Goal: Information Seeking & Learning: Learn about a topic

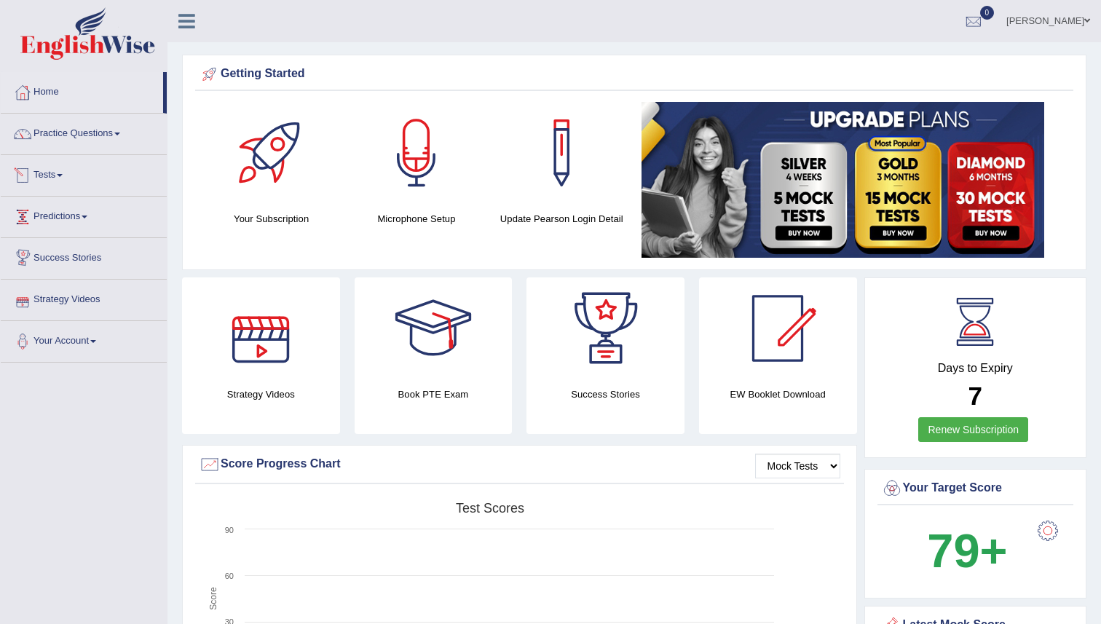
click at [59, 177] on link "Tests" at bounding box center [84, 173] width 166 height 36
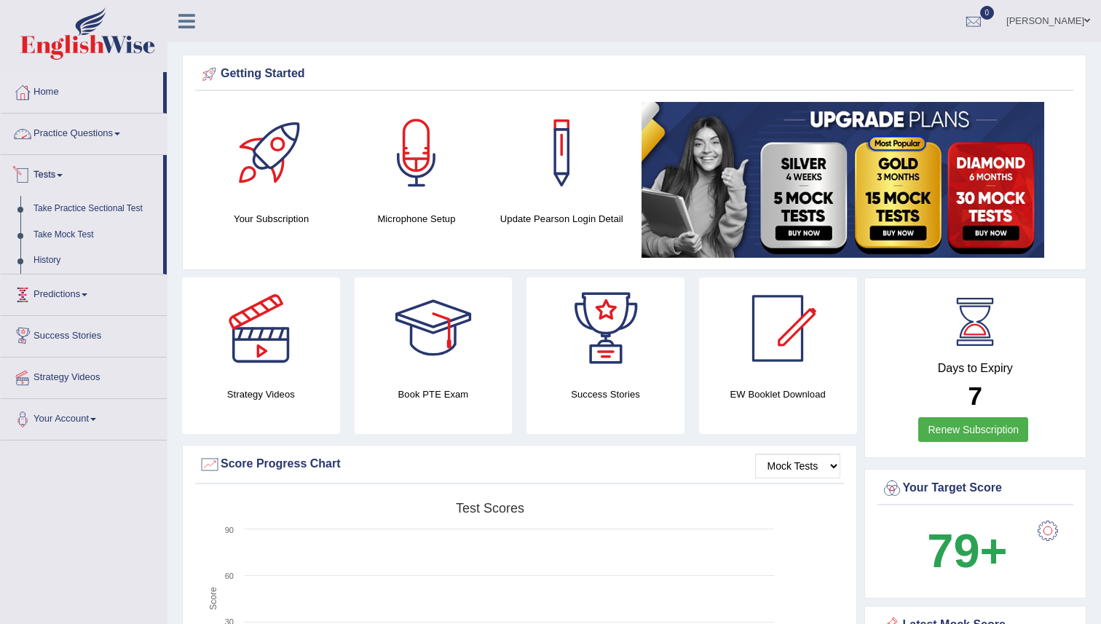
click at [87, 136] on link "Practice Questions" at bounding box center [84, 132] width 166 height 36
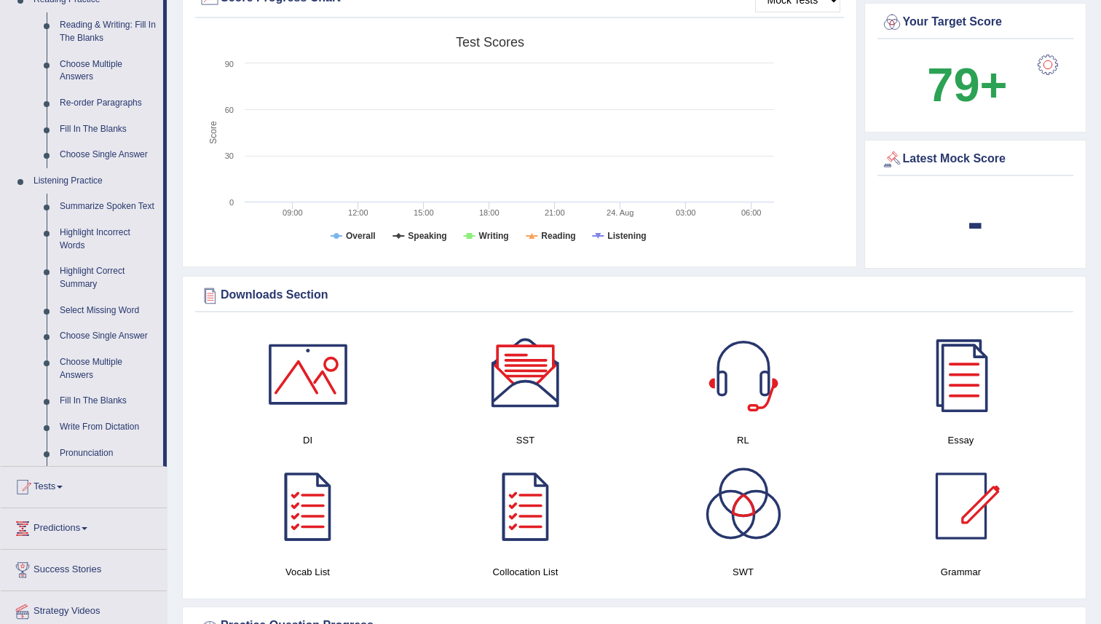
scroll to position [469, 0]
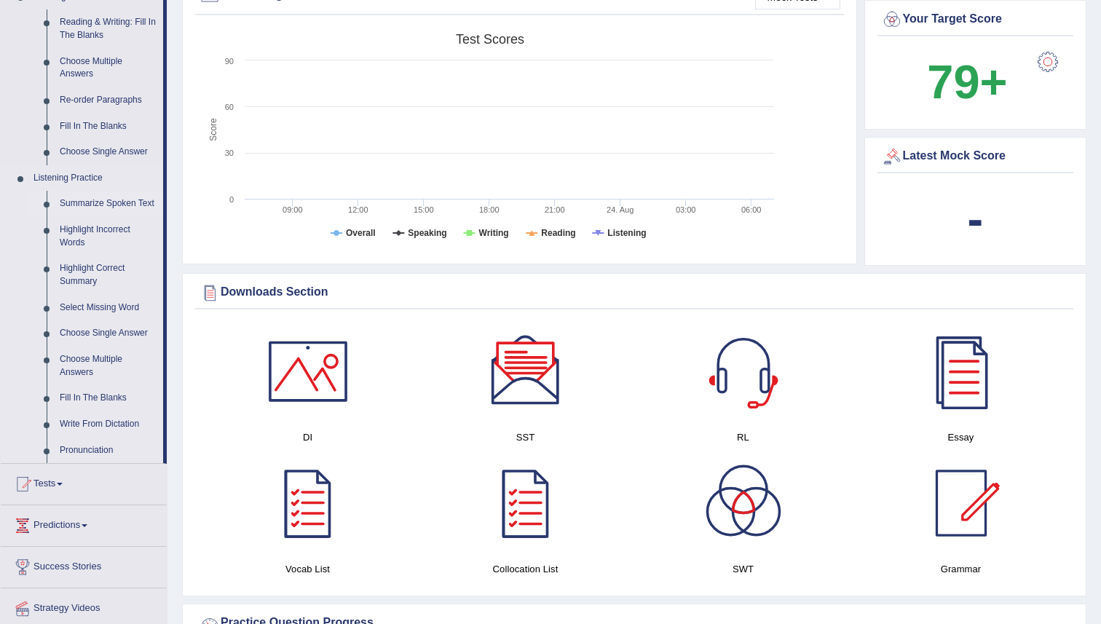
click at [79, 203] on link "Summarize Spoken Text" at bounding box center [108, 204] width 110 height 26
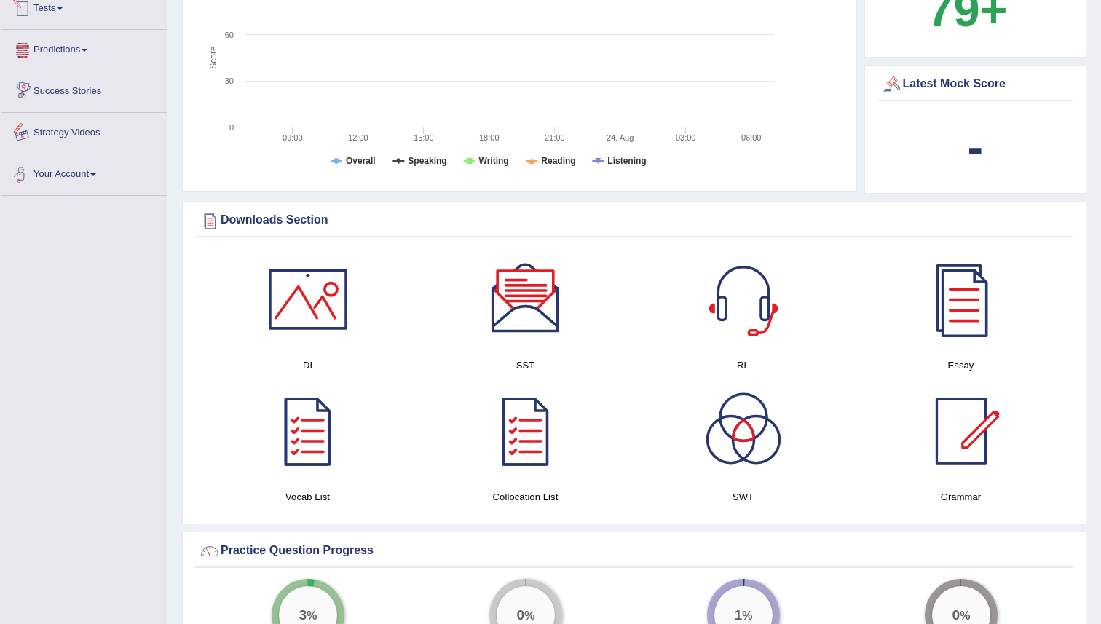
scroll to position [557, 0]
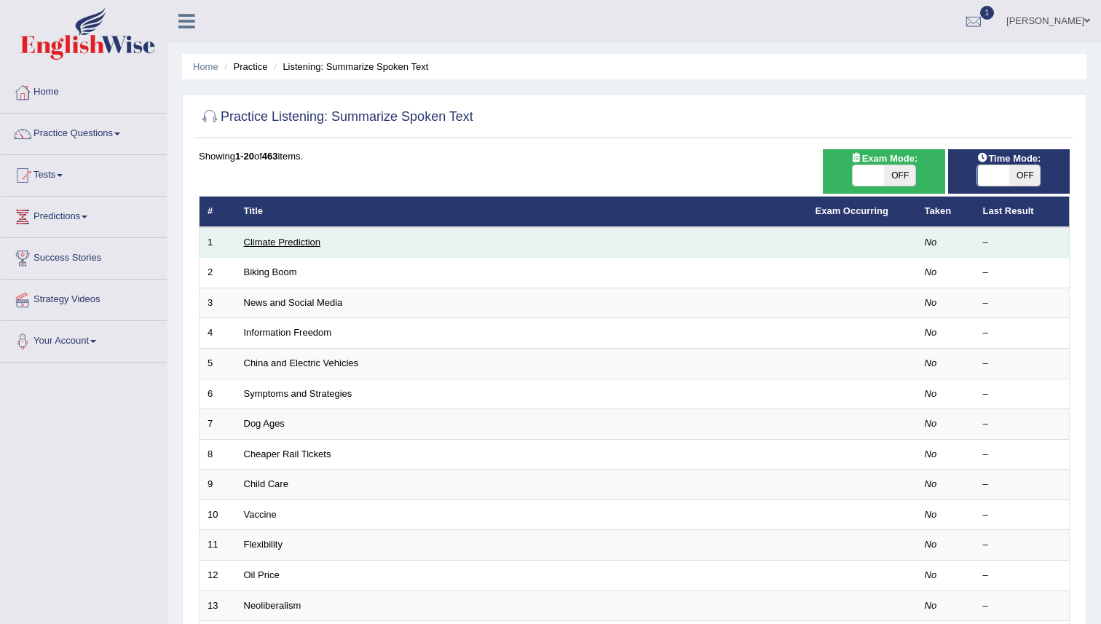
click at [281, 246] on link "Climate Prediction" at bounding box center [282, 242] width 77 height 11
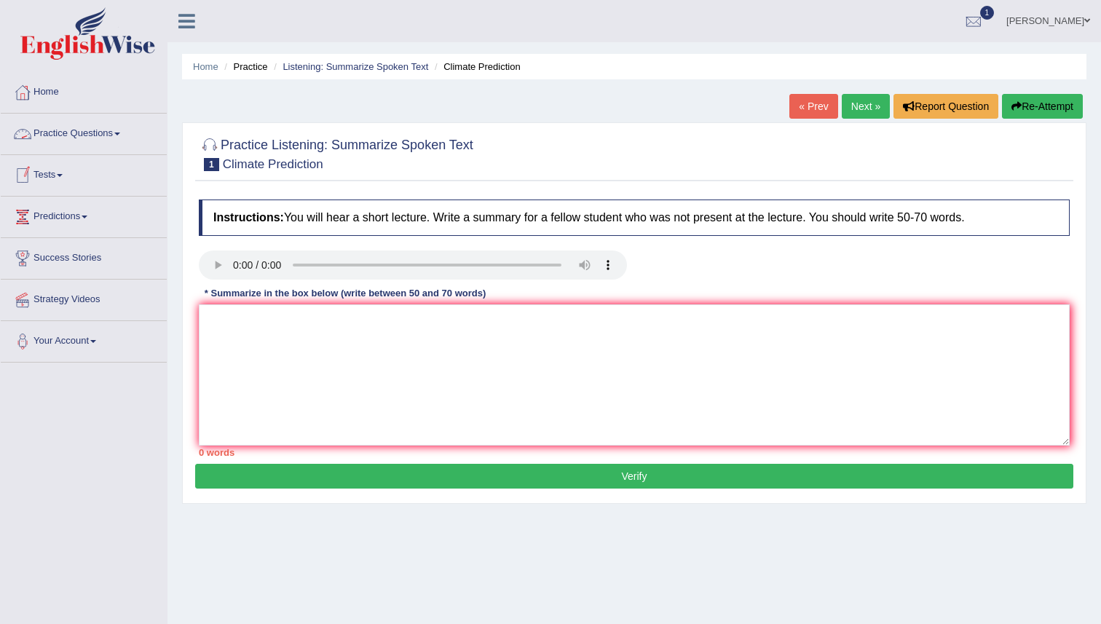
click at [55, 131] on link "Practice Questions" at bounding box center [84, 132] width 166 height 36
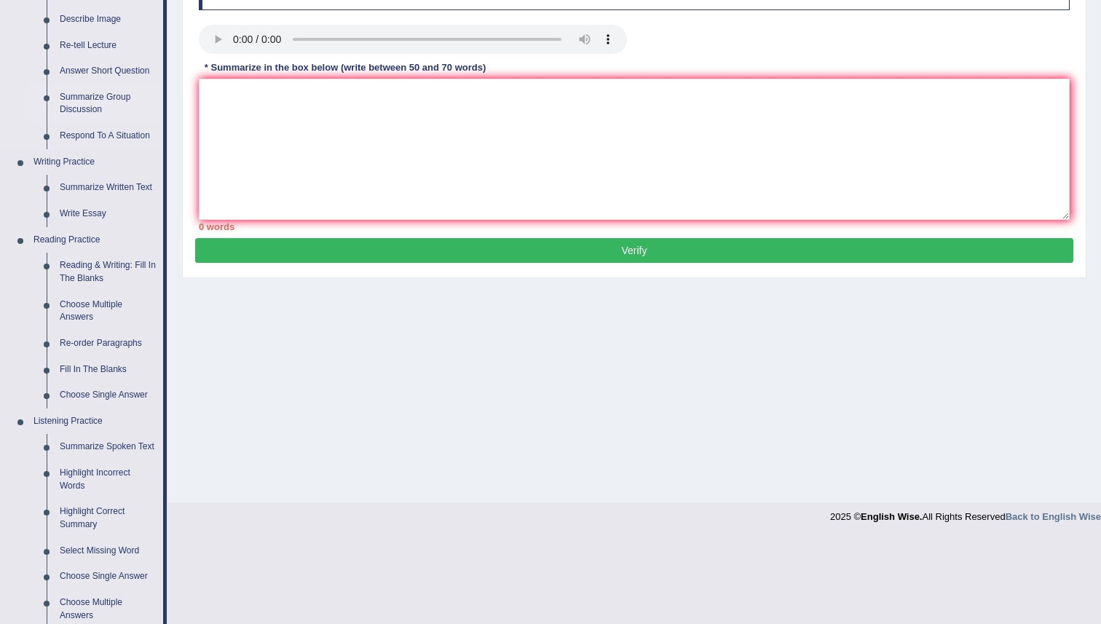
scroll to position [232, 0]
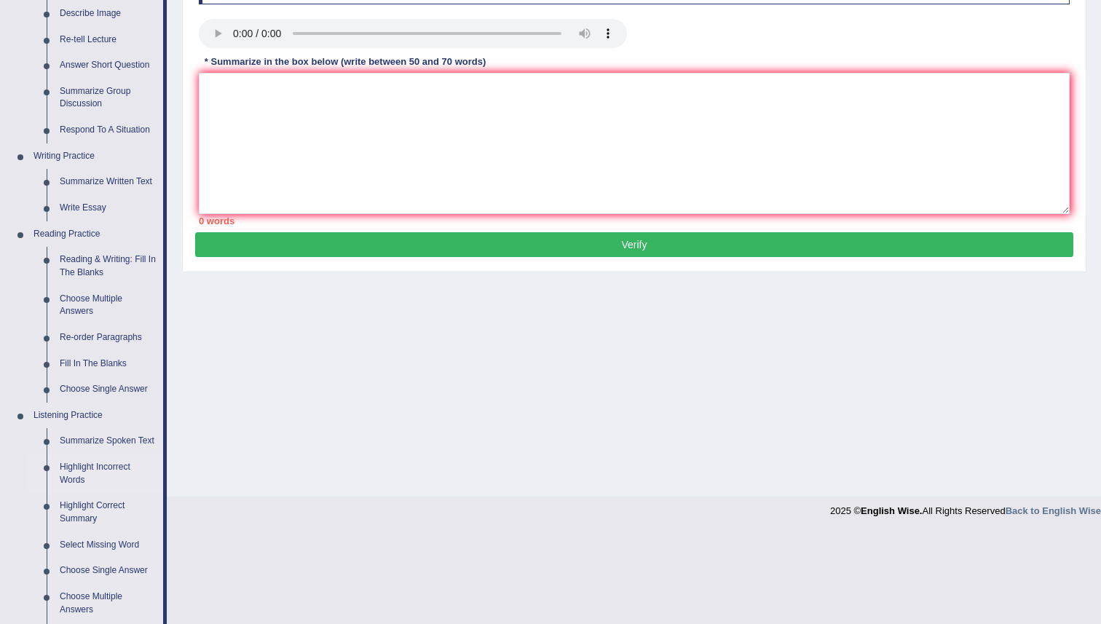
click at [85, 479] on link "Highlight Incorrect Words" at bounding box center [108, 474] width 110 height 39
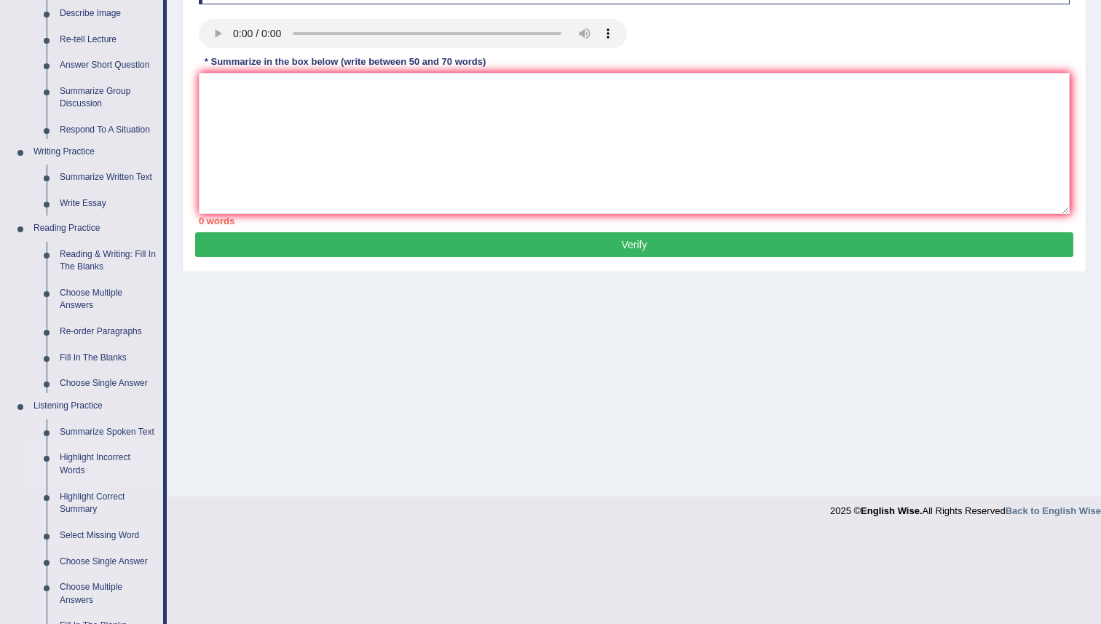
scroll to position [141, 0]
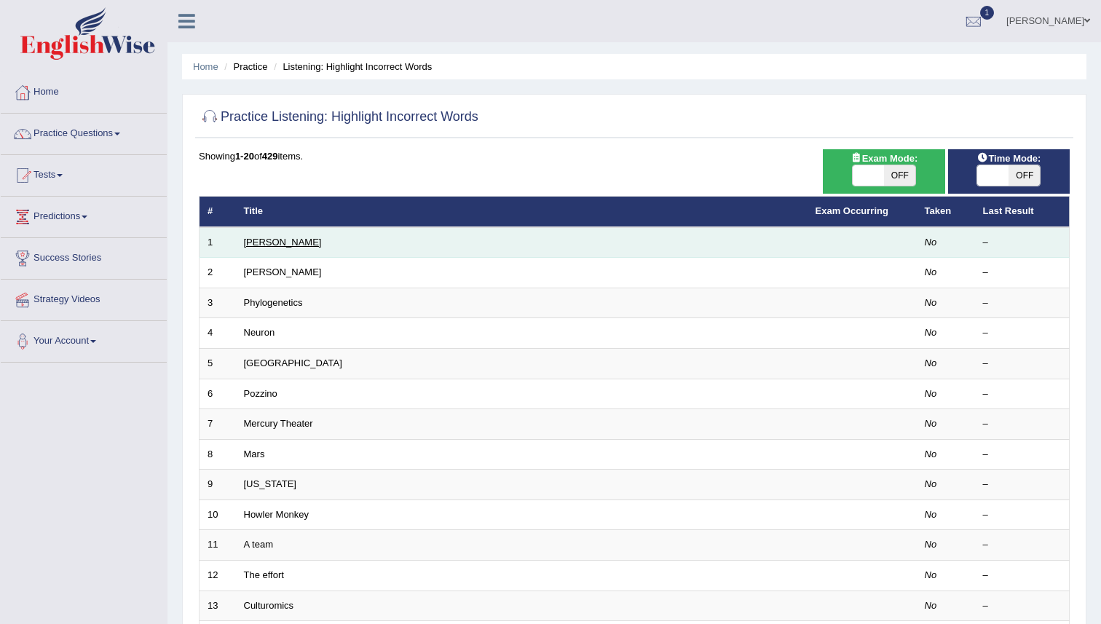
click at [254, 241] on link "Harold" at bounding box center [283, 242] width 78 height 11
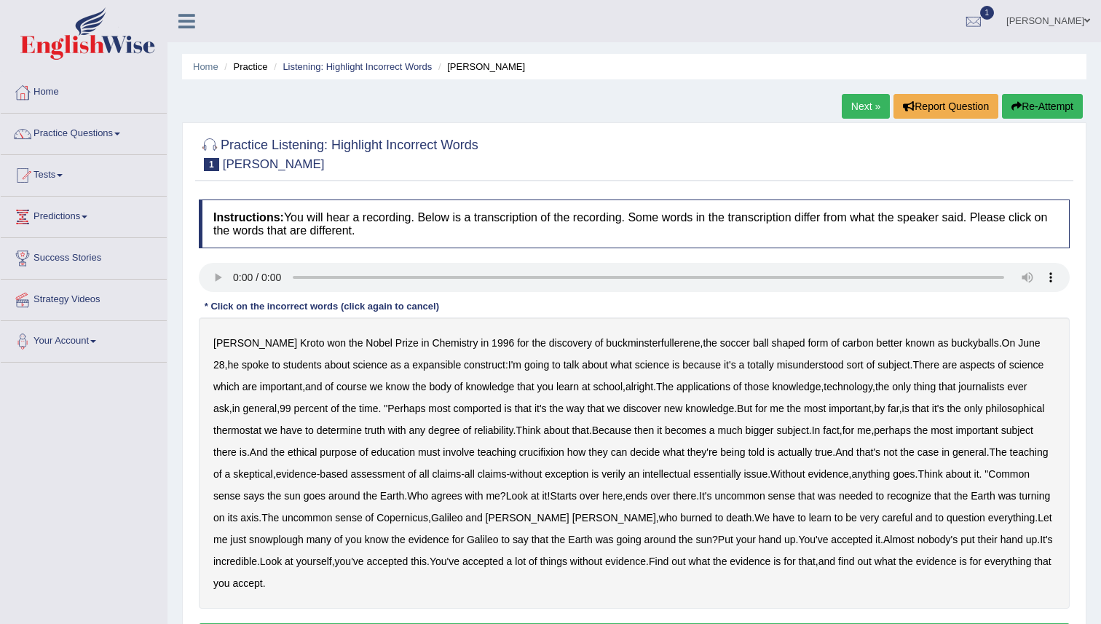
click at [412, 369] on b "expansible" at bounding box center [436, 365] width 49 height 12
click at [466, 409] on b "comported" at bounding box center [478, 409] width 48 height 12
click at [262, 433] on b "thermostat" at bounding box center [237, 431] width 48 height 12
click at [565, 453] on b "crucifixion" at bounding box center [541, 453] width 45 height 12
click at [626, 476] on b "verily" at bounding box center [614, 474] width 24 height 12
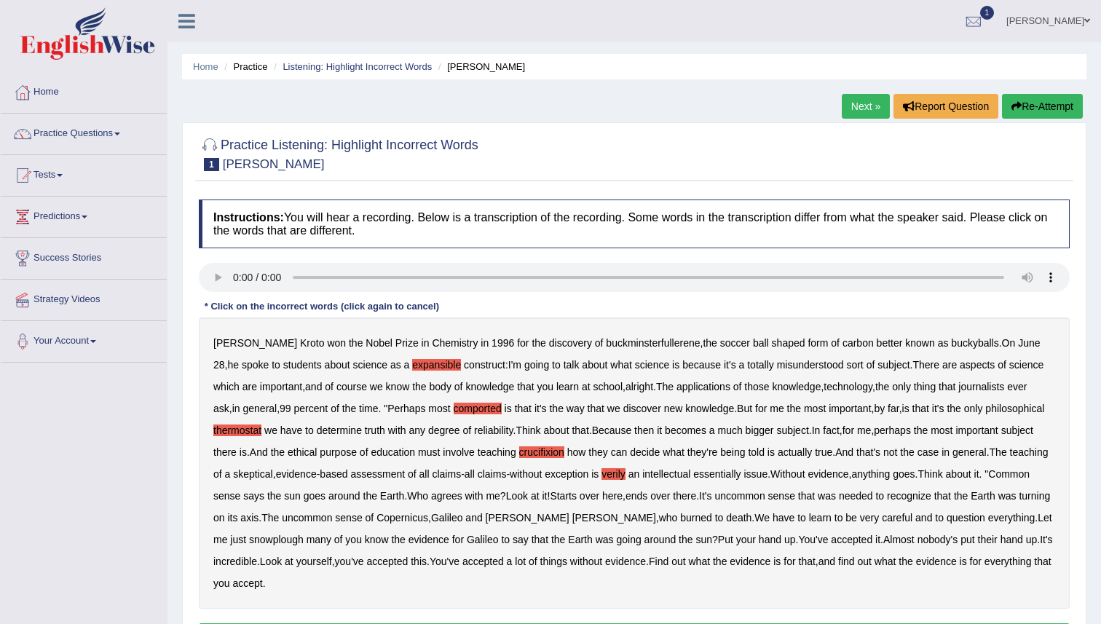
click at [304, 538] on b "snowplough" at bounding box center [276, 540] width 55 height 12
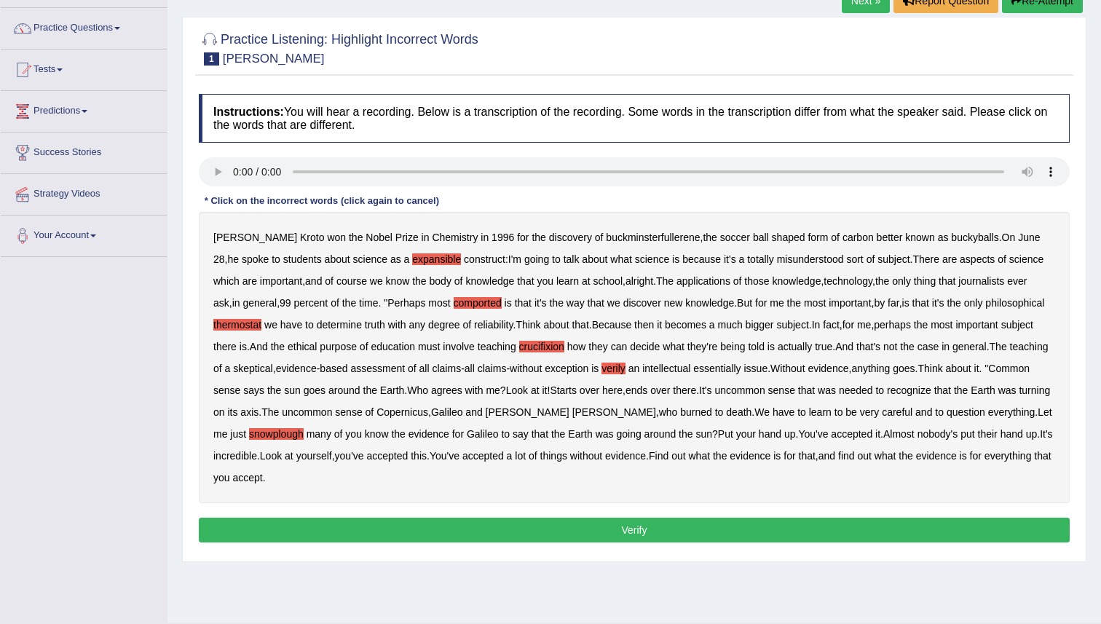
scroll to position [116, 0]
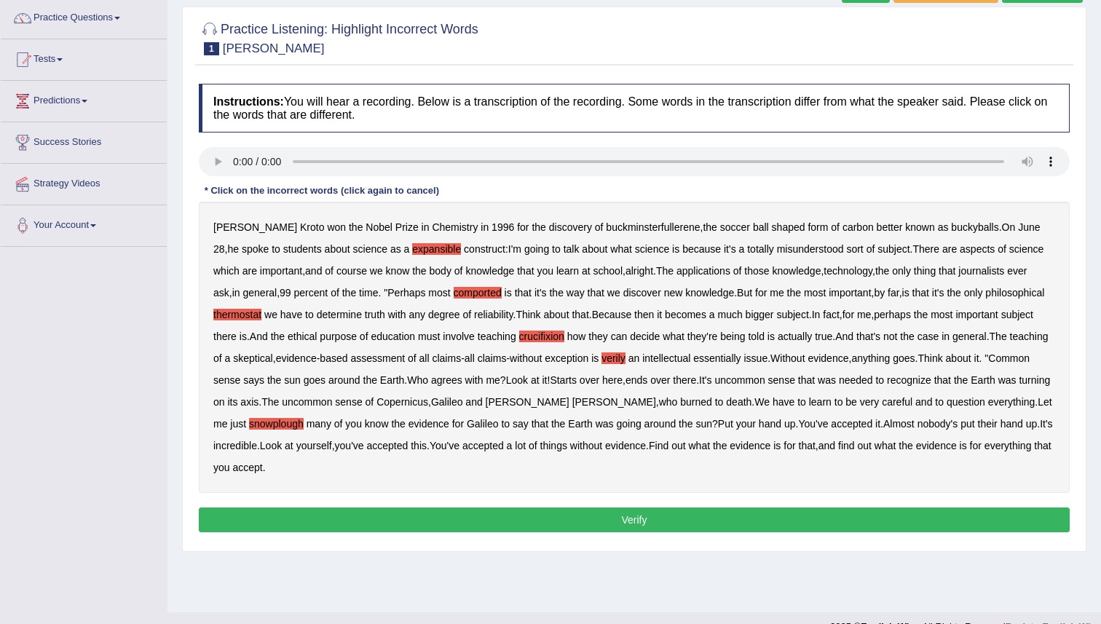
click at [451, 524] on button "Verify" at bounding box center [634, 520] width 871 height 25
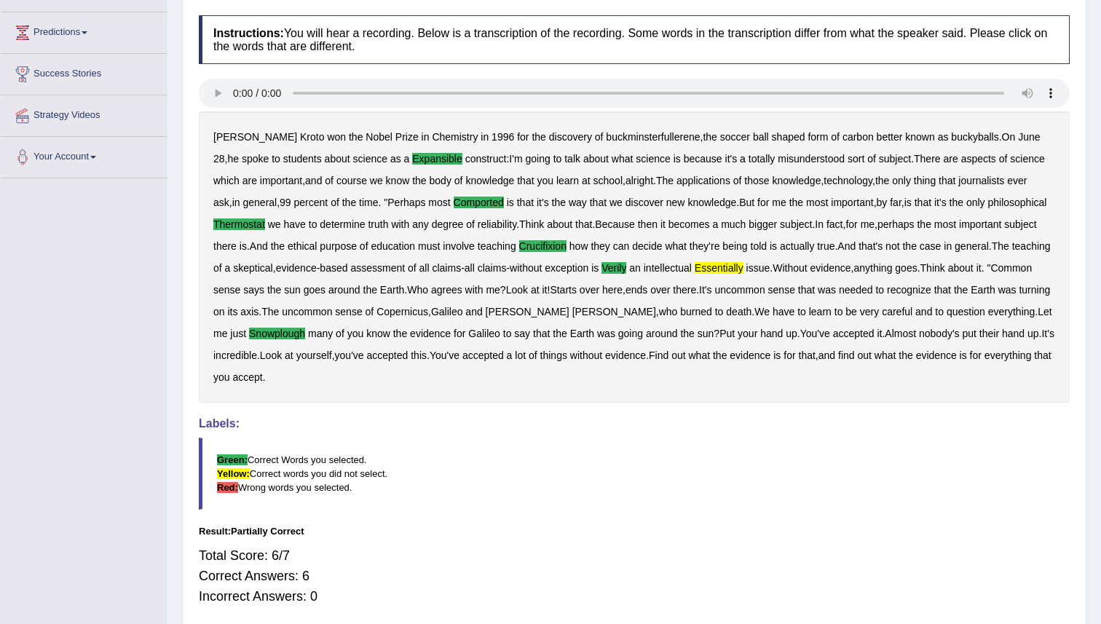
scroll to position [0, 0]
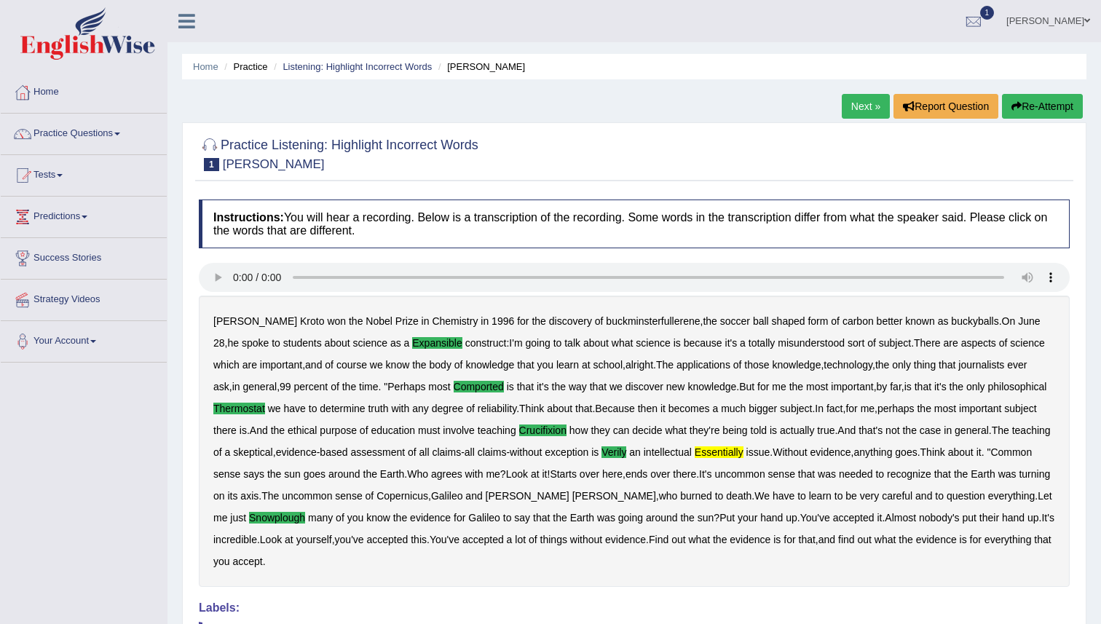
click at [853, 109] on link "Next »" at bounding box center [866, 106] width 48 height 25
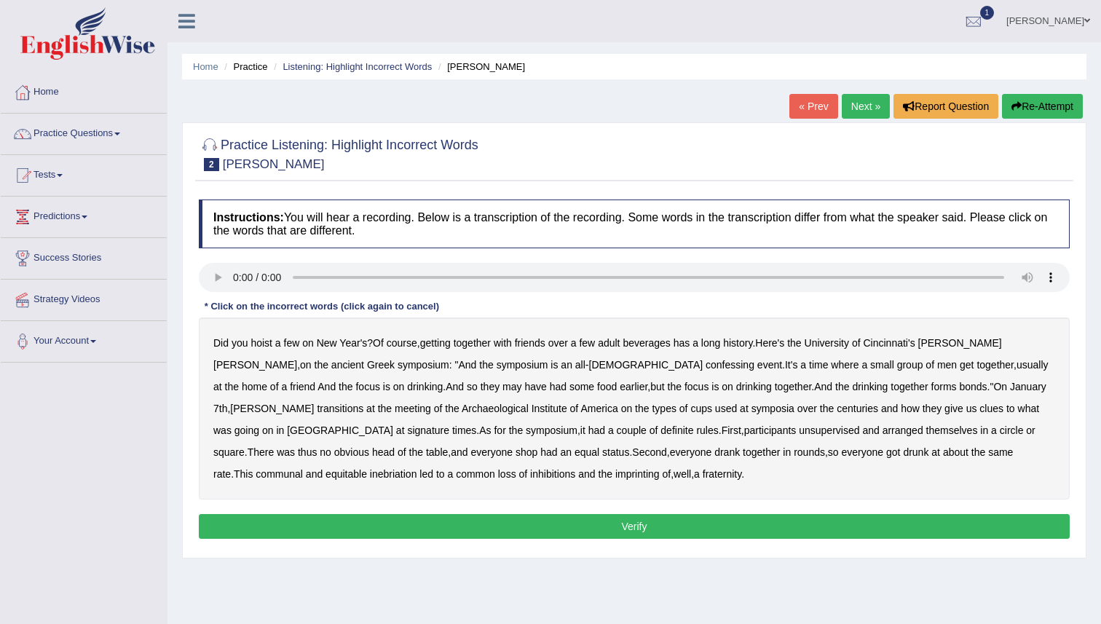
click at [706, 366] on b "confessing" at bounding box center [730, 365] width 49 height 12
click at [524, 390] on b "have" at bounding box center [535, 387] width 22 height 12
click at [449, 425] on b "signature" at bounding box center [428, 431] width 42 height 12
click at [799, 433] on b "unsupervised" at bounding box center [829, 431] width 60 height 12
click at [616, 471] on b "imprinting" at bounding box center [638, 474] width 44 height 12
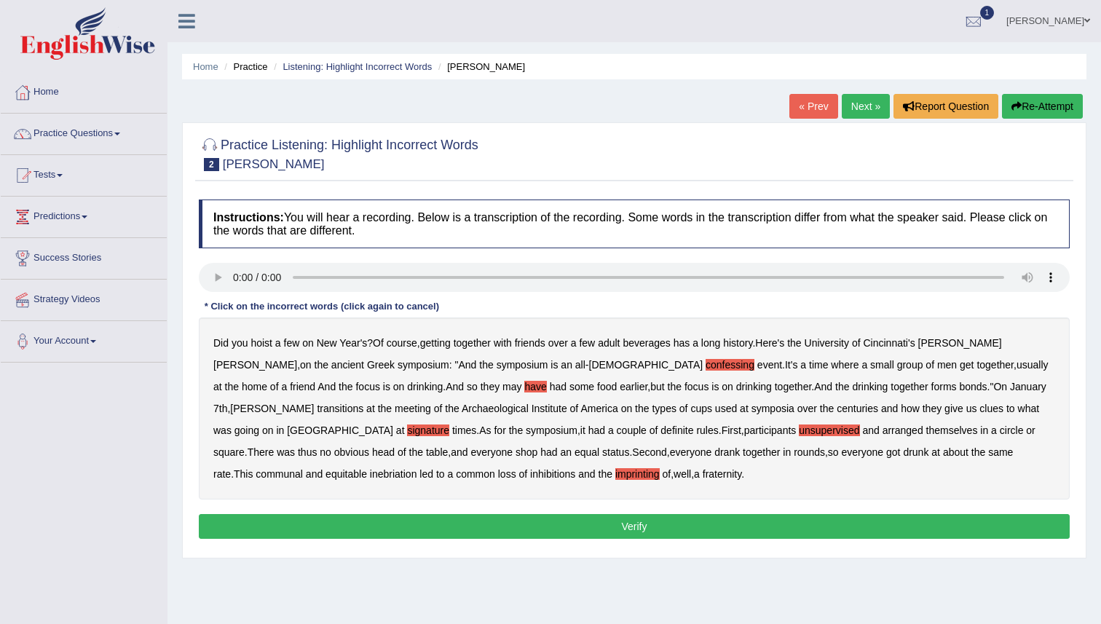
click at [524, 386] on b "have" at bounding box center [535, 387] width 22 height 12
click at [428, 522] on button "Verify" at bounding box center [634, 526] width 871 height 25
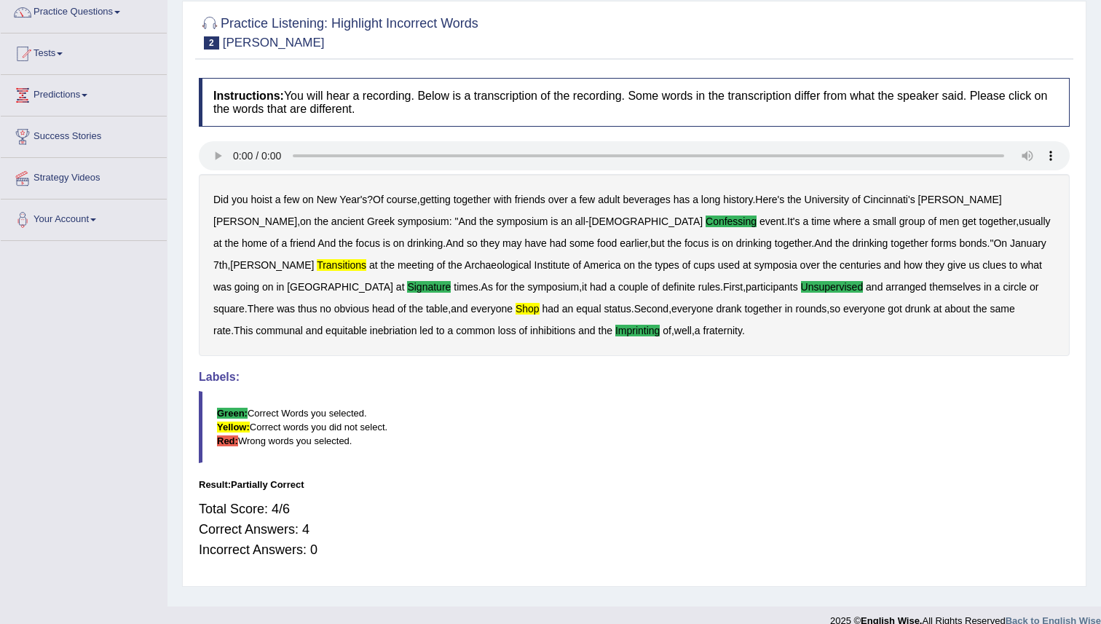
scroll to position [122, 0]
